Goal: Task Accomplishment & Management: Complete application form

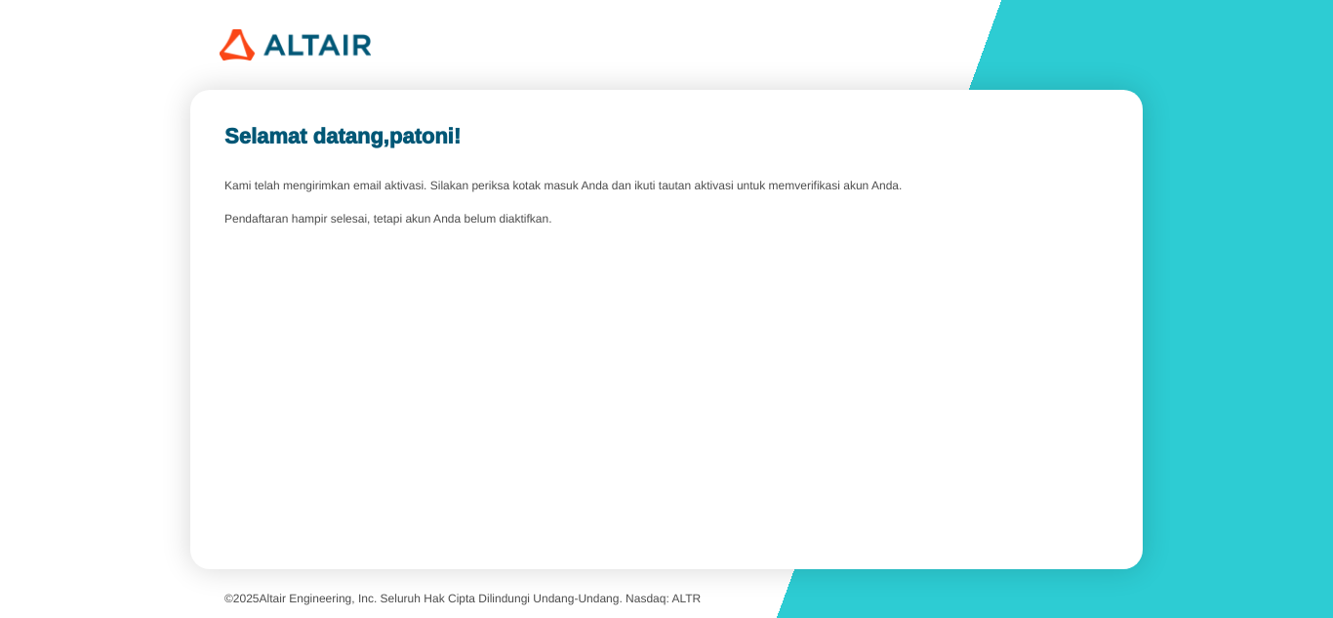
click at [702, 224] on div "Pendaftaran hampir selesai, tetapi akun Anda belum diaktifkan." at bounding box center [666, 220] width 884 height 14
click at [1194, 567] on div "Selamat datang, patoni ! Kami telah mengirimkan email aktivasi. Silakan periksa…" at bounding box center [666, 309] width 1333 height 618
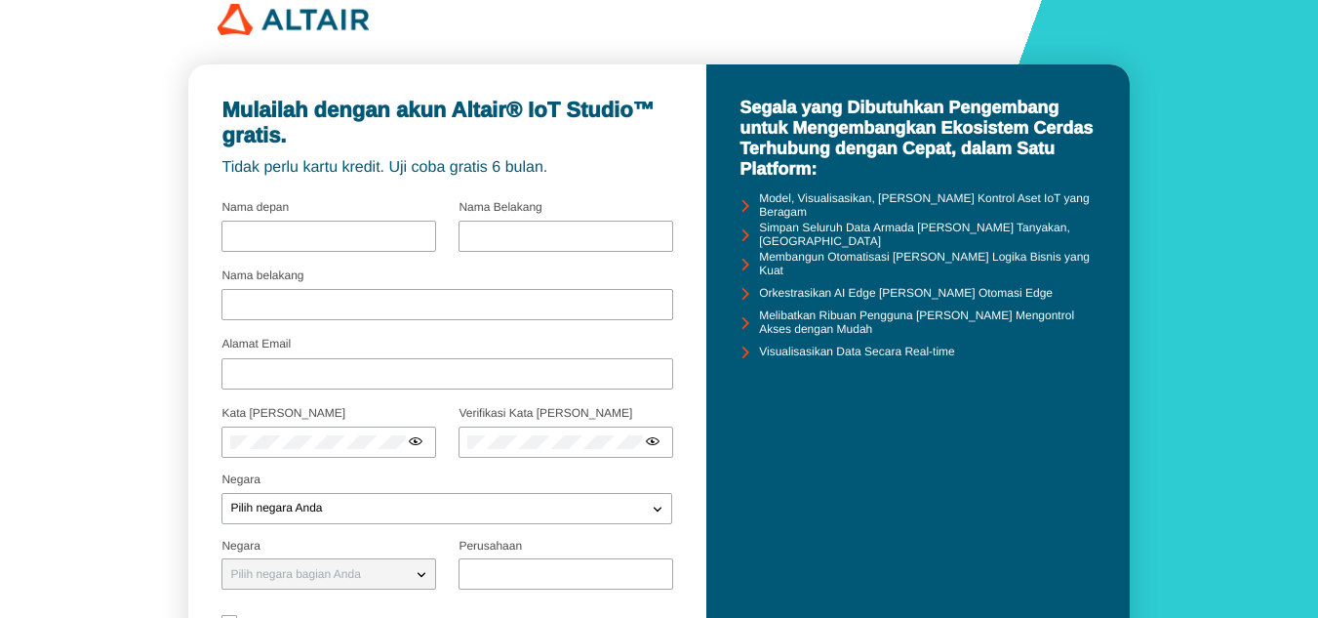
scroll to position [23, 0]
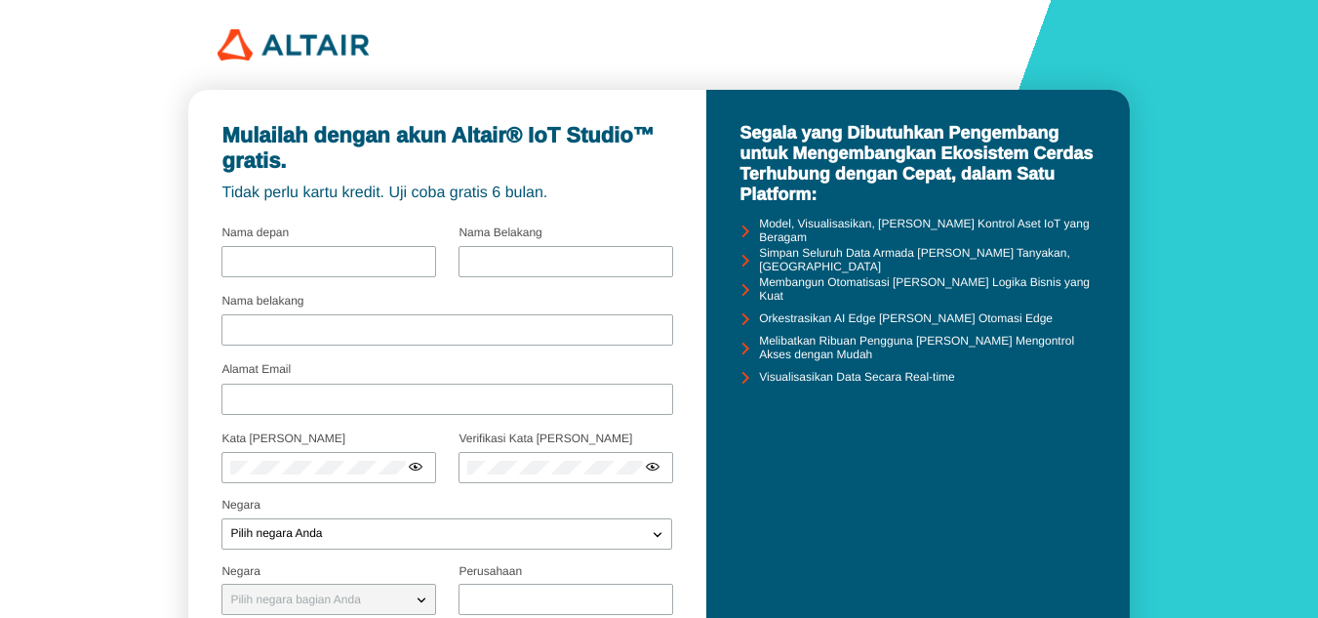
click at [702, 14] on div "Mulailah dengan akun Altair® IoT Studio™ gratis. Tidak perlu kartu kredit. Uji …" at bounding box center [659, 435] width 1318 height 871
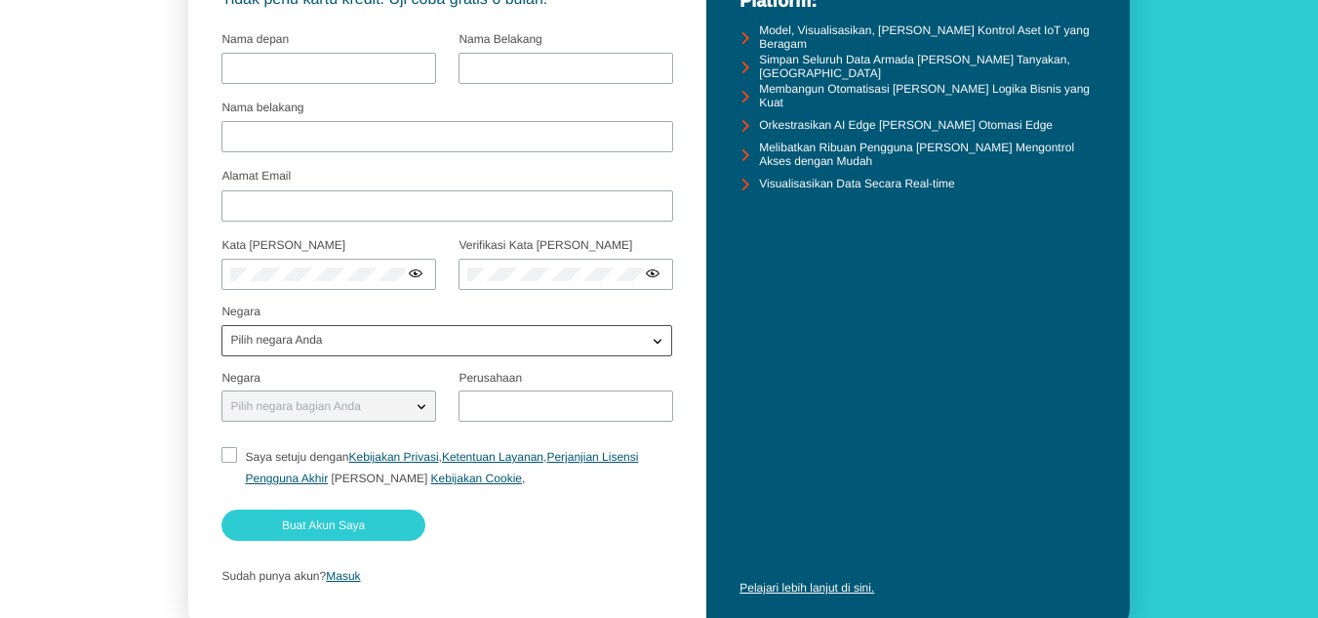
scroll to position [254, 0]
